Goal: Transaction & Acquisition: Download file/media

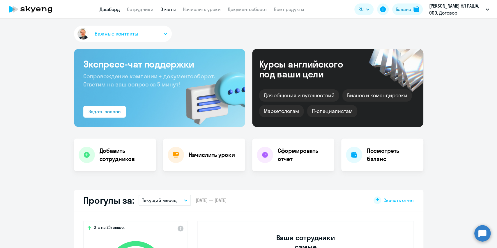
click at [166, 8] on link "Отчеты" at bounding box center [168, 9] width 15 height 6
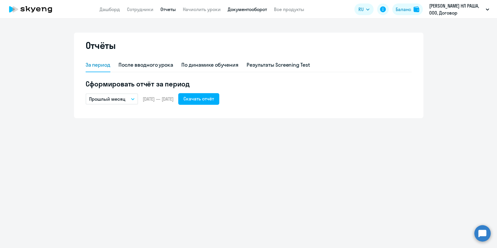
click at [248, 10] on link "Документооборот" at bounding box center [247, 9] width 39 height 6
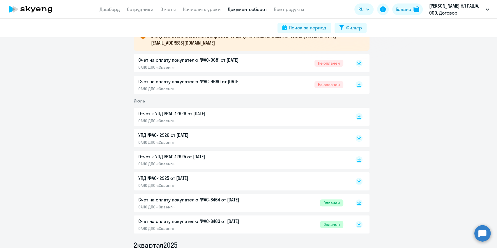
scroll to position [117, 0]
click at [155, 112] on p "Отчет к УПД №AC-12926 от [DATE]" at bounding box center [199, 113] width 122 height 7
click at [167, 9] on link "Отчеты" at bounding box center [168, 9] width 15 height 6
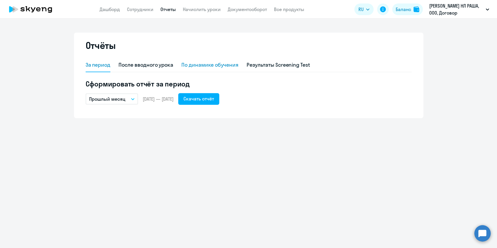
click at [206, 64] on div "По динамике обучения" at bounding box center [210, 65] width 57 height 8
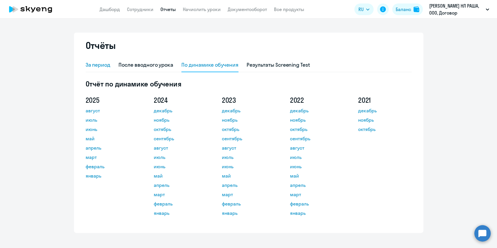
click at [95, 64] on div "За период" at bounding box center [98, 65] width 25 height 8
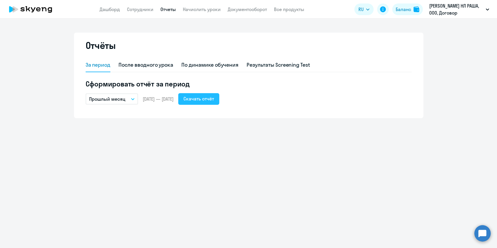
click at [202, 99] on div "Скачать отчёт" at bounding box center [199, 98] width 31 height 7
click at [244, 183] on div "Отчёты За период После вводного урока По динамике обучения Результаты Screening…" at bounding box center [248, 134] width 497 height 230
drag, startPoint x: 103, startPoint y: 10, endPoint x: 110, endPoint y: 19, distance: 11.2
click at [103, 10] on link "Дашборд" at bounding box center [110, 9] width 20 height 6
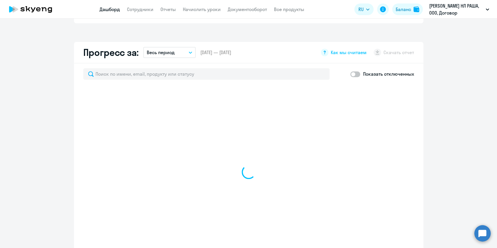
scroll to position [311, 0]
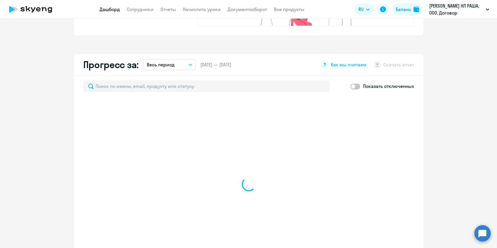
select select "30"
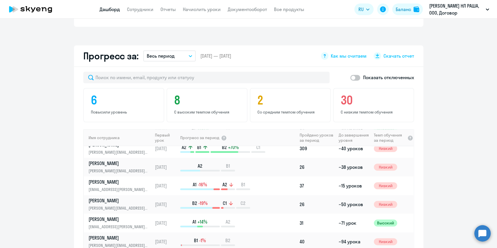
scroll to position [475, 0]
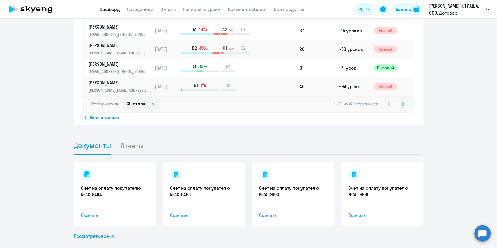
click at [401, 101] on svg-icon at bounding box center [403, 104] width 7 height 7
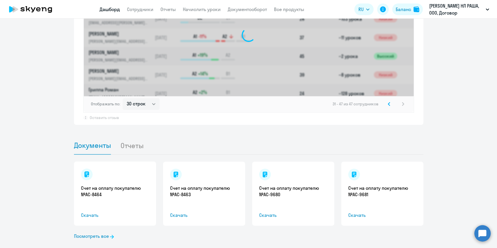
click at [401, 101] on div "31 - 47 из 47 сотрудников" at bounding box center [370, 104] width 74 height 7
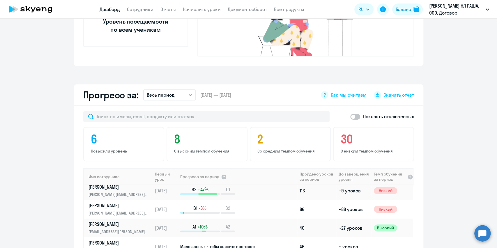
scroll to position [397, 0]
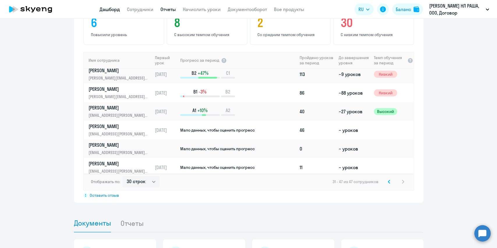
click at [166, 10] on link "Отчеты" at bounding box center [168, 9] width 15 height 6
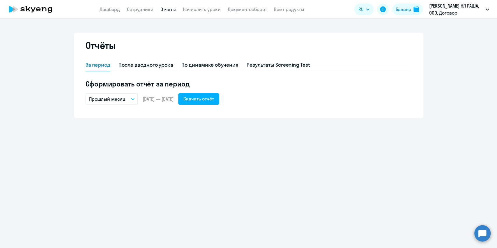
click at [96, 176] on div "Отчёты За период После вводного урока По динамике обучения Результаты Screening…" at bounding box center [248, 134] width 497 height 230
click at [214, 99] on div "Скачать отчёт" at bounding box center [199, 98] width 31 height 7
click at [108, 8] on link "Дашборд" at bounding box center [110, 9] width 20 height 6
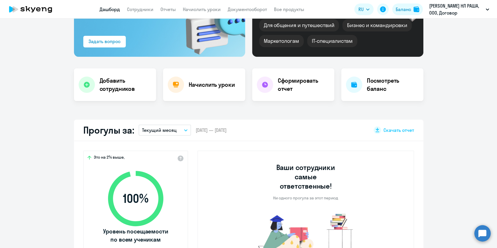
scroll to position [117, 0]
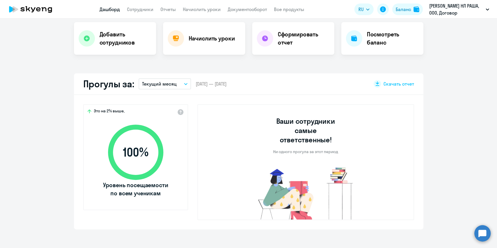
select select "30"
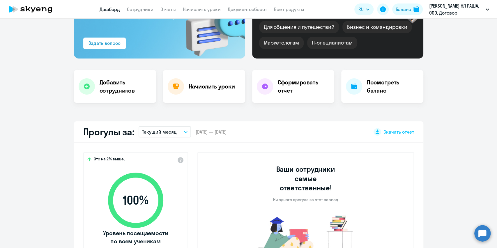
scroll to position [0, 0]
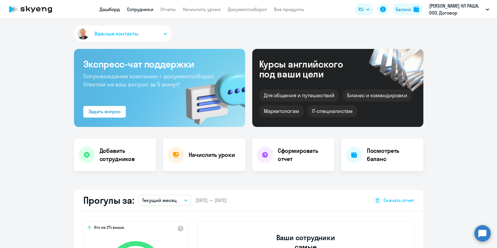
click at [133, 10] on link "Сотрудники" at bounding box center [140, 9] width 27 height 6
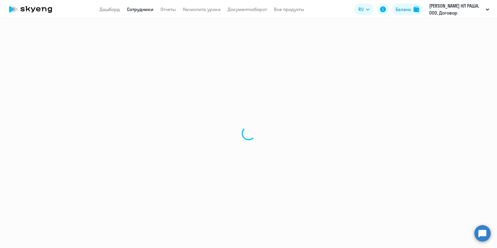
select select "30"
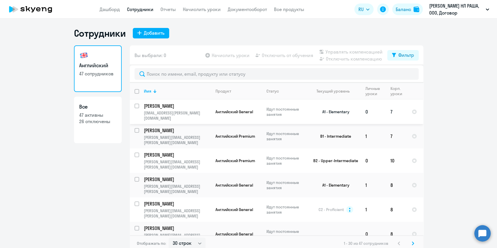
click at [163, 108] on p "[PERSON_NAME]" at bounding box center [177, 106] width 66 height 6
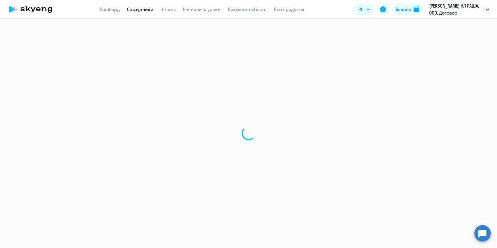
select select "english"
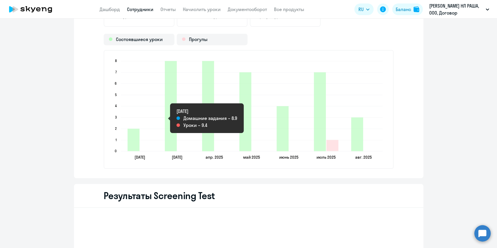
scroll to position [855, 0]
